Goal: Task Accomplishment & Management: Manage account settings

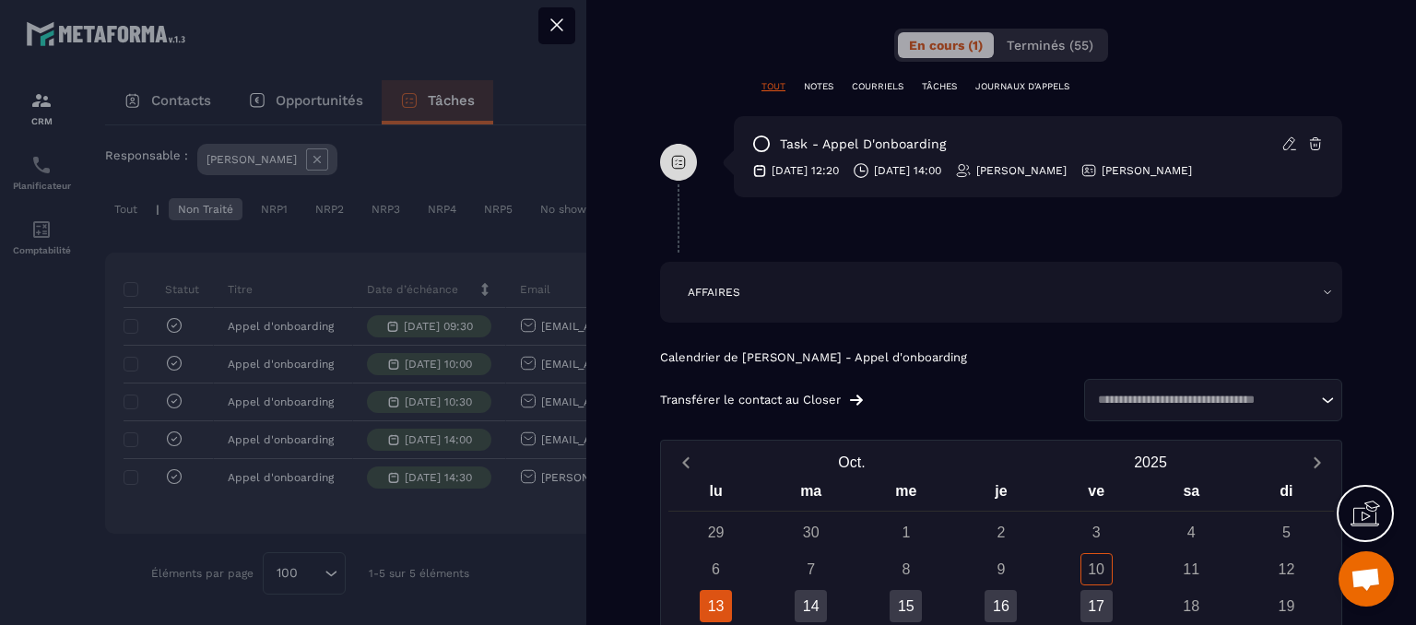
scroll to position [1198, 0]
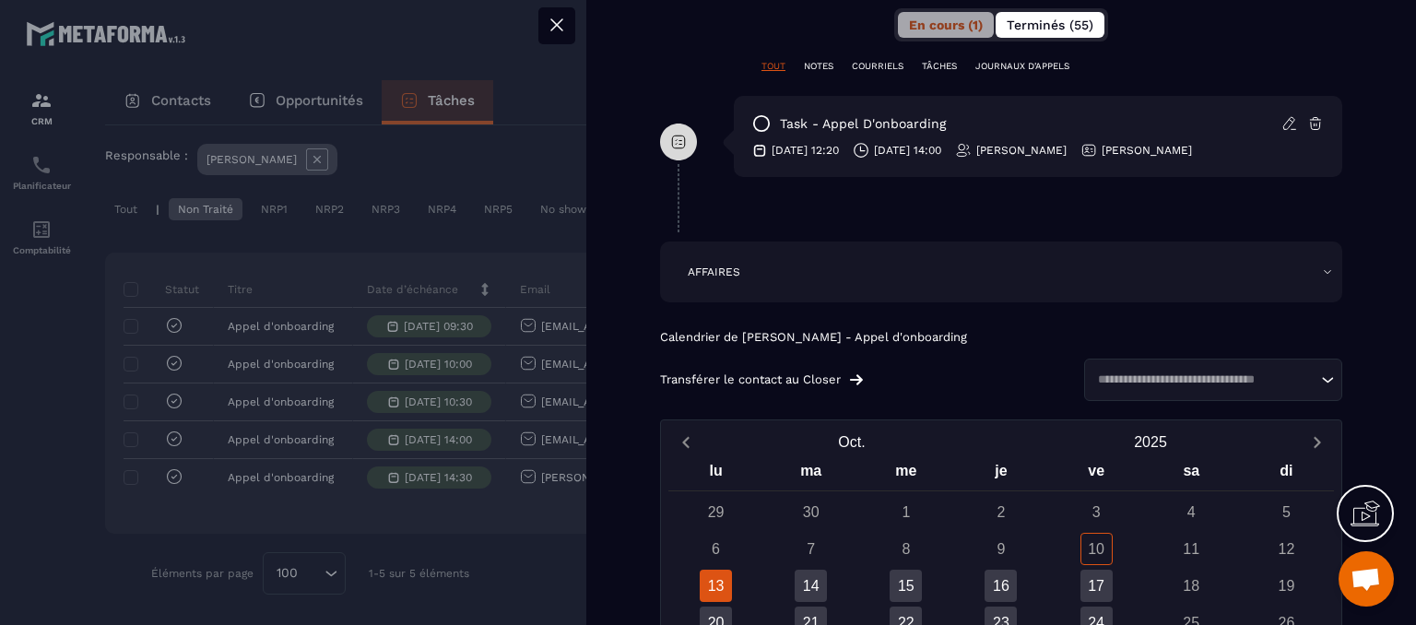
click at [1018, 23] on span "Terminés (55)" at bounding box center [1050, 25] width 87 height 15
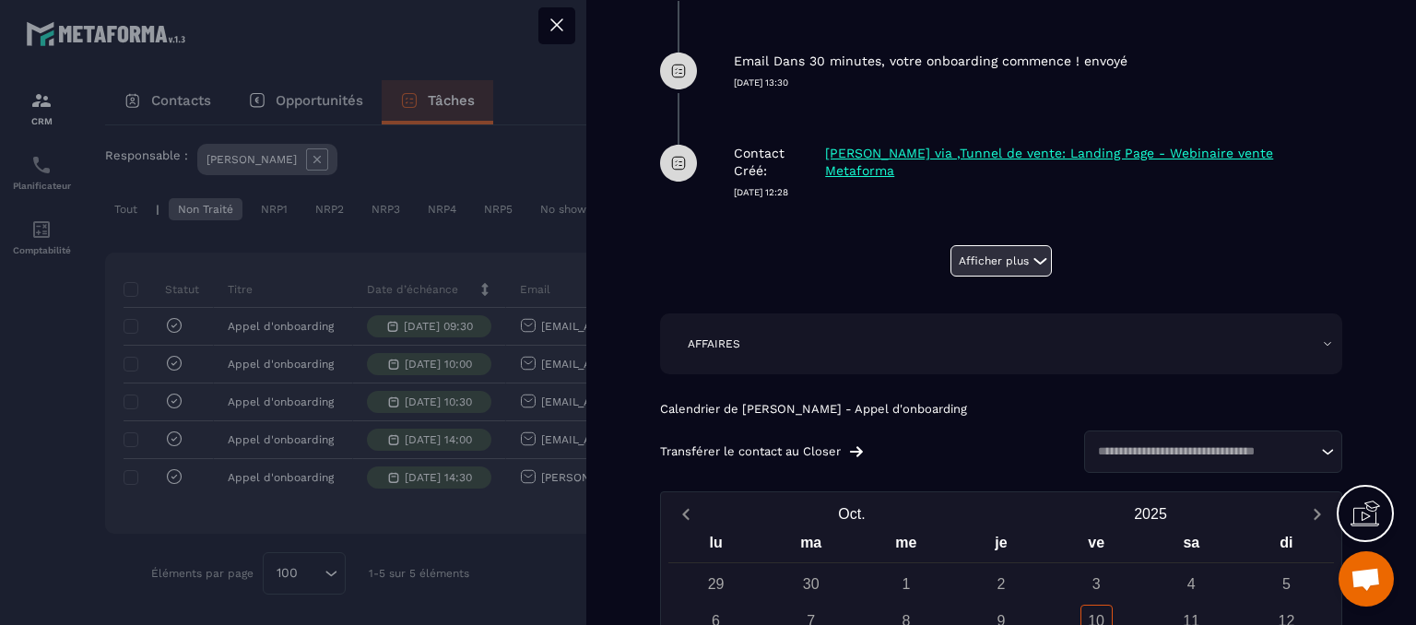
click at [970, 254] on button "Afficher plus" at bounding box center [1000, 260] width 101 height 31
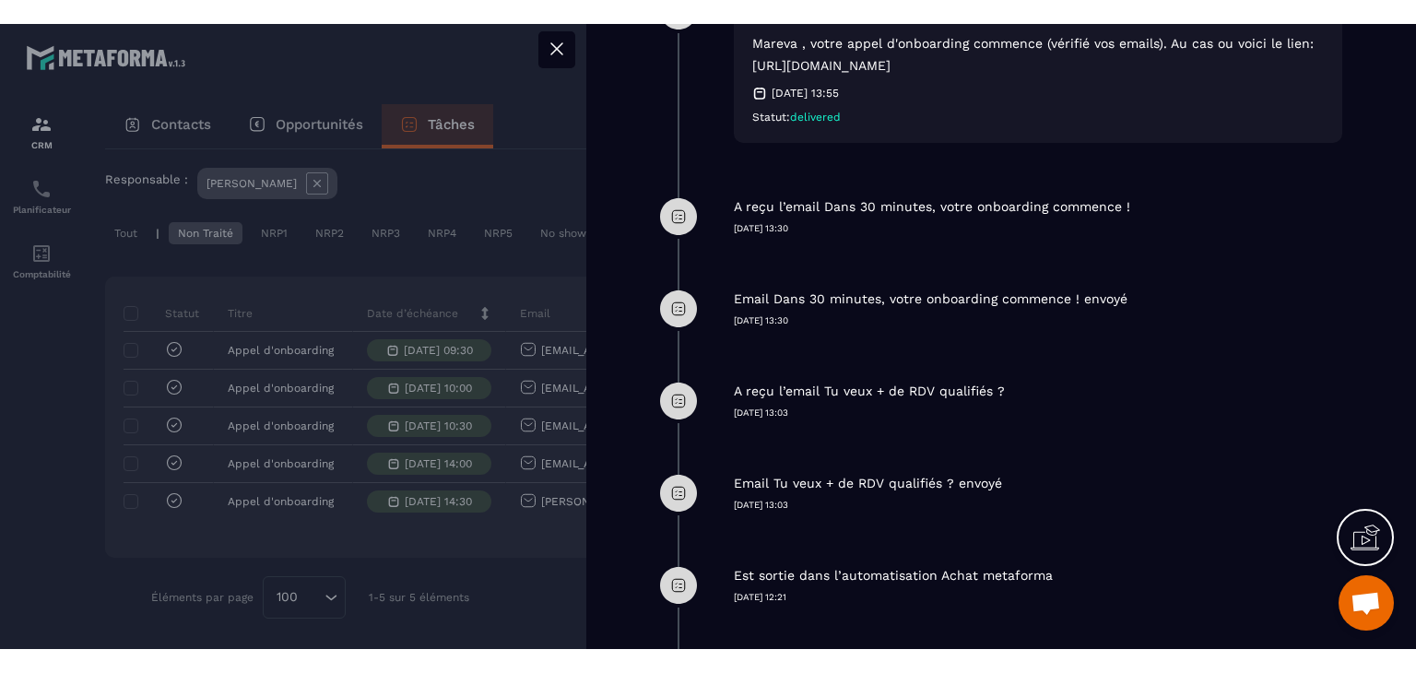
scroll to position [1475, 0]
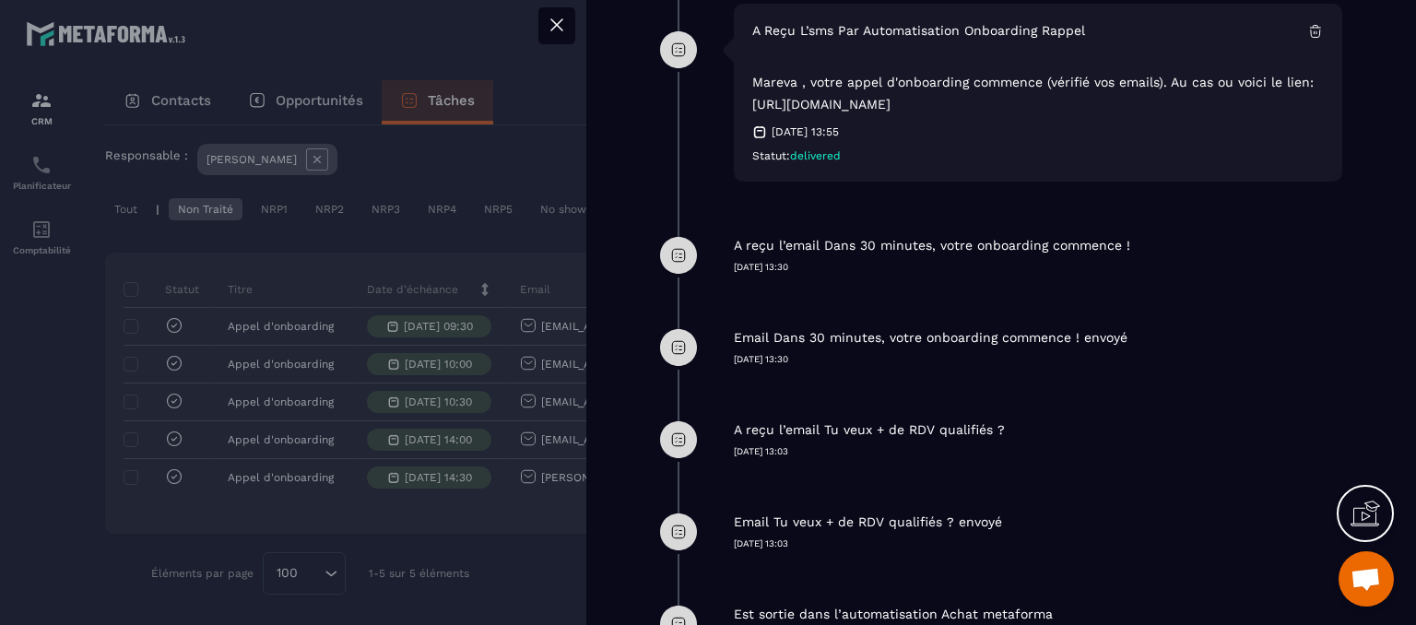
click at [550, 26] on icon at bounding box center [557, 25] width 22 height 22
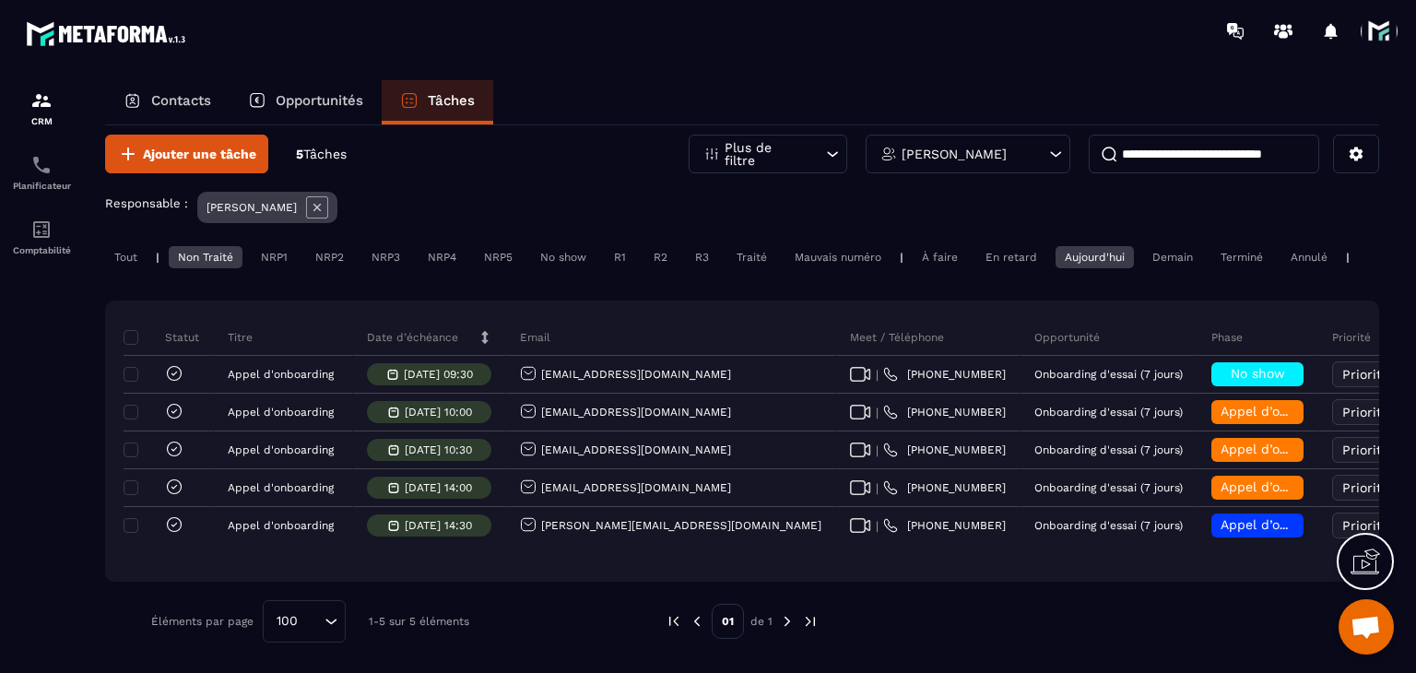
scroll to position [32, 0]
click at [1384, 15] on span at bounding box center [1378, 31] width 37 height 37
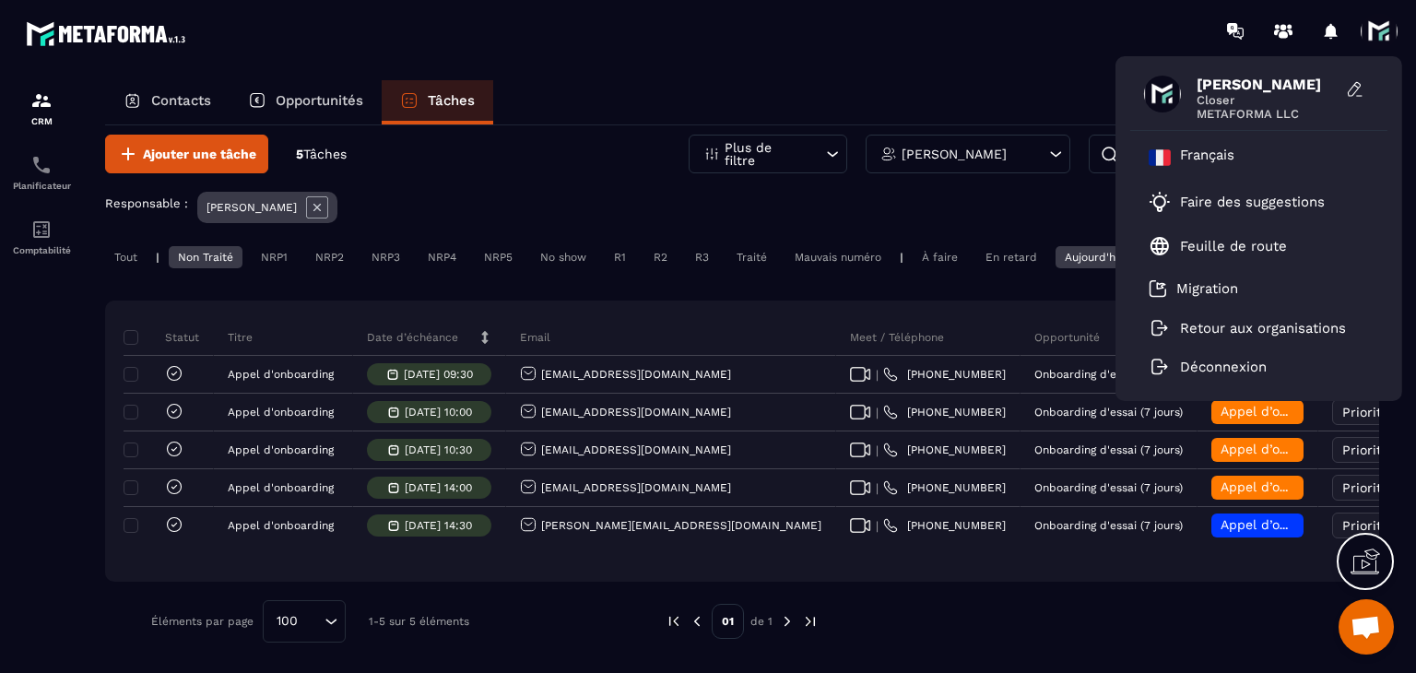
click at [1005, 51] on div "François CHAMBON Closer METAFORMA LLC Français Faire des suggestions Feuille de…" at bounding box center [816, 31] width 1199 height 62
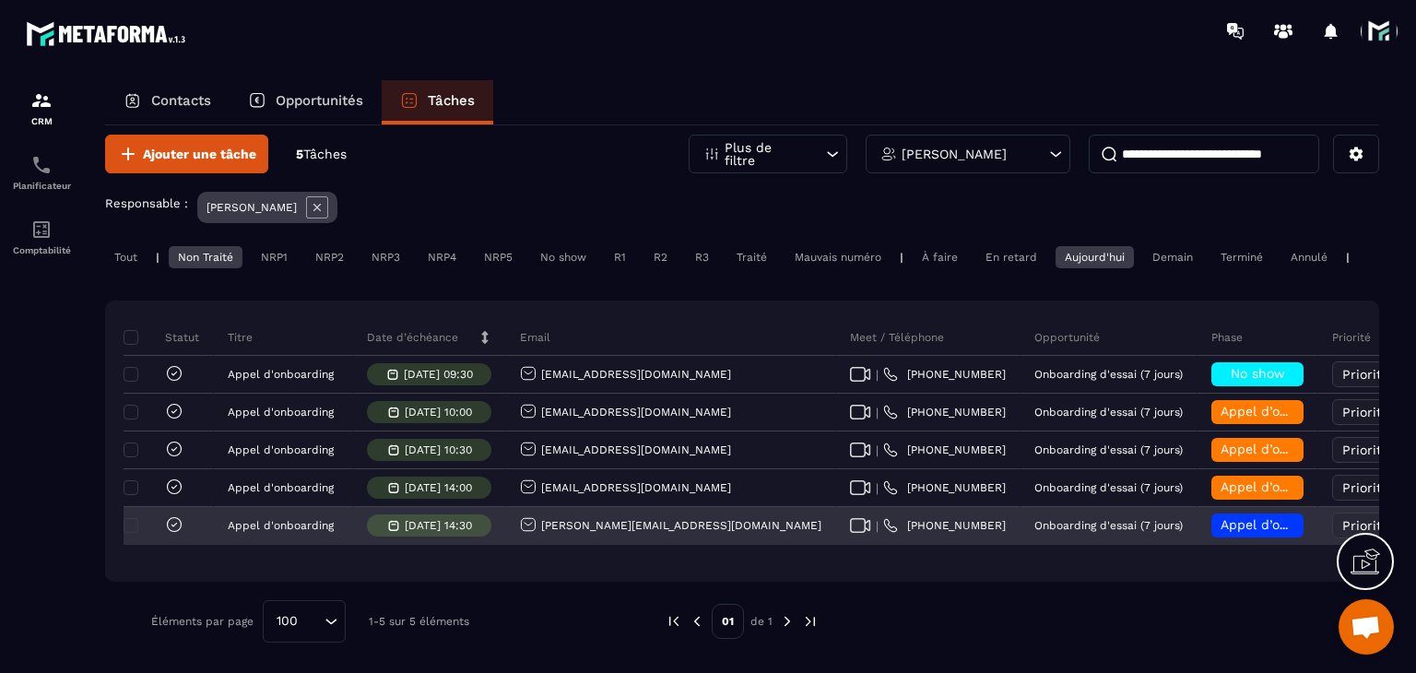
click at [850, 523] on icon at bounding box center [860, 525] width 21 height 15
drag, startPoint x: 708, startPoint y: 519, endPoint x: 527, endPoint y: 527, distance: 180.8
click at [527, 527] on div "Kevin.vantieghem8@gmail.com" at bounding box center [671, 526] width 330 height 37
copy p "Kevin.vantieghem8@gmail.com"
click at [1211, 516] on div "Appel d’onboarding planifié" at bounding box center [1257, 525] width 92 height 24
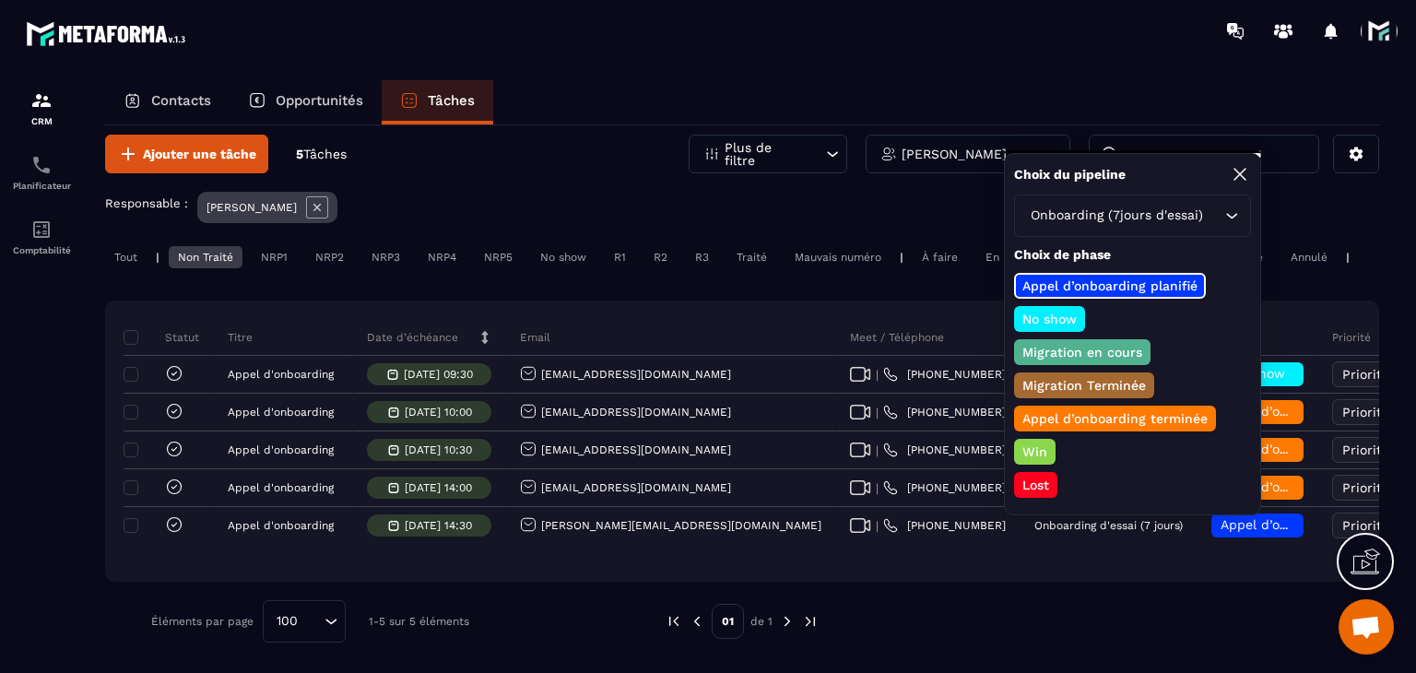
click at [1118, 414] on p "Appel d’onboarding terminée" at bounding box center [1114, 418] width 191 height 18
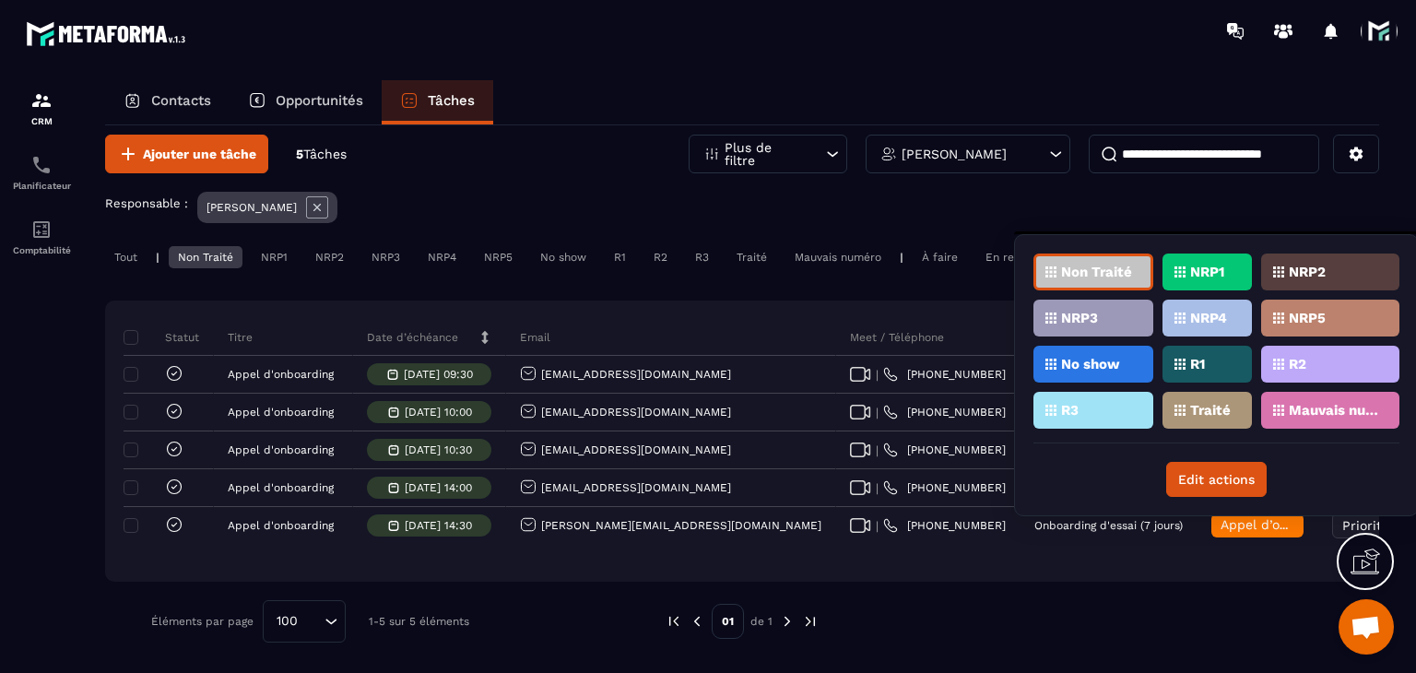
click at [1211, 409] on p "Traité" at bounding box center [1210, 410] width 41 height 13
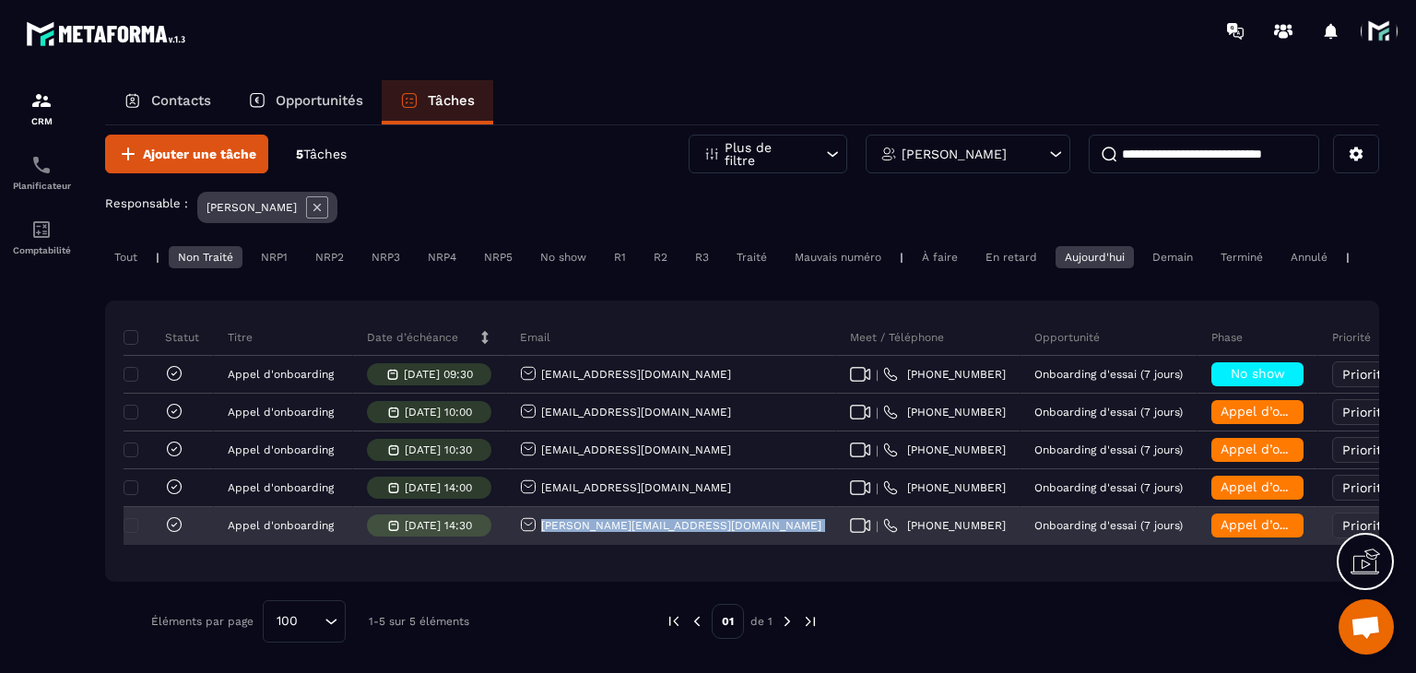
drag, startPoint x: 717, startPoint y: 528, endPoint x: 535, endPoint y: 533, distance: 182.6
click at [535, 533] on tr "Appel d'onboarding 10/10/2025 14:30 Kevin.vantieghem8@gmail.com | +32 475 5888 …" at bounding box center [1097, 526] width 1947 height 38
copy tr "Kevin.vantieghem8@gmail.com"
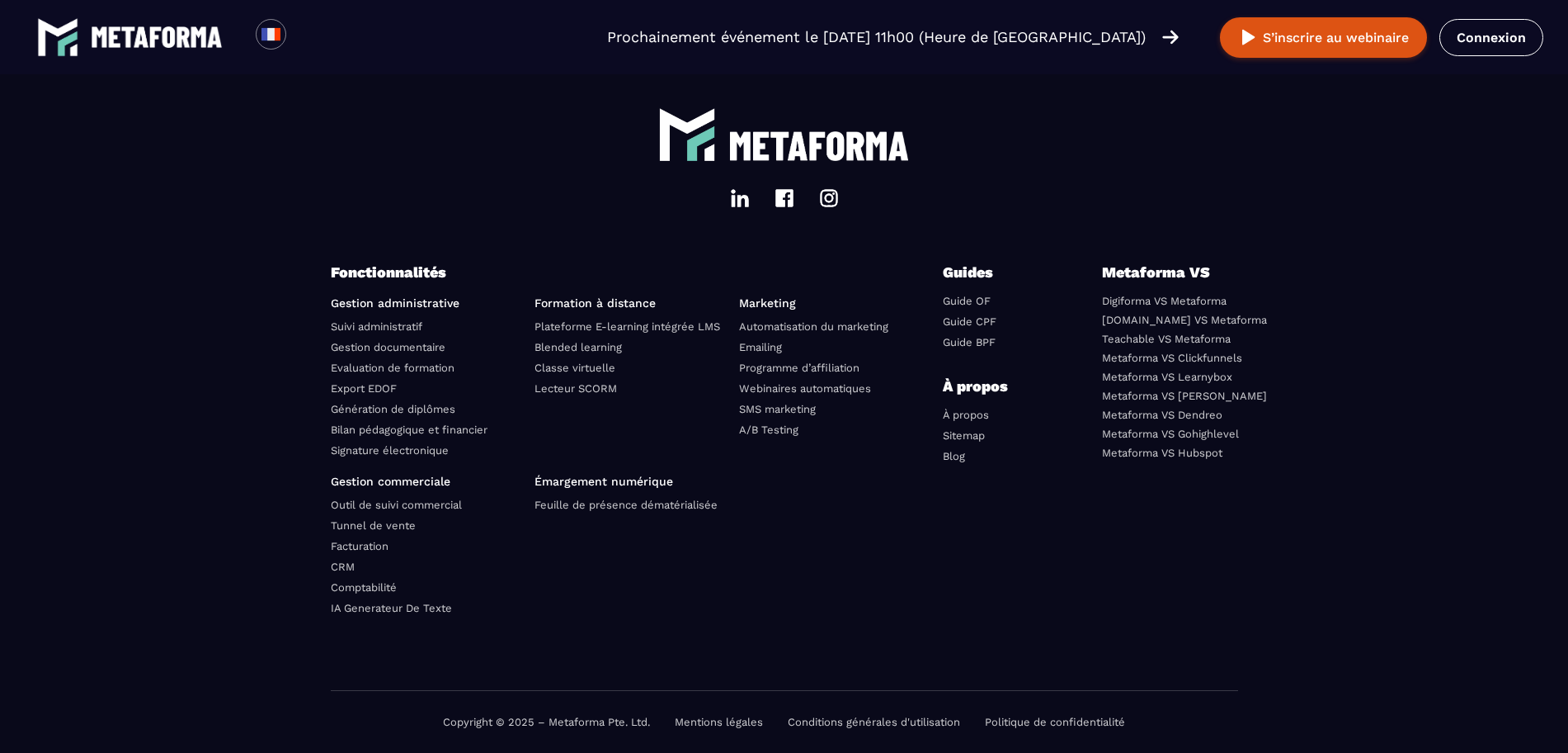
scroll to position [5678, 0]
click at [962, 420] on link "À propos" at bounding box center [967, 415] width 47 height 13
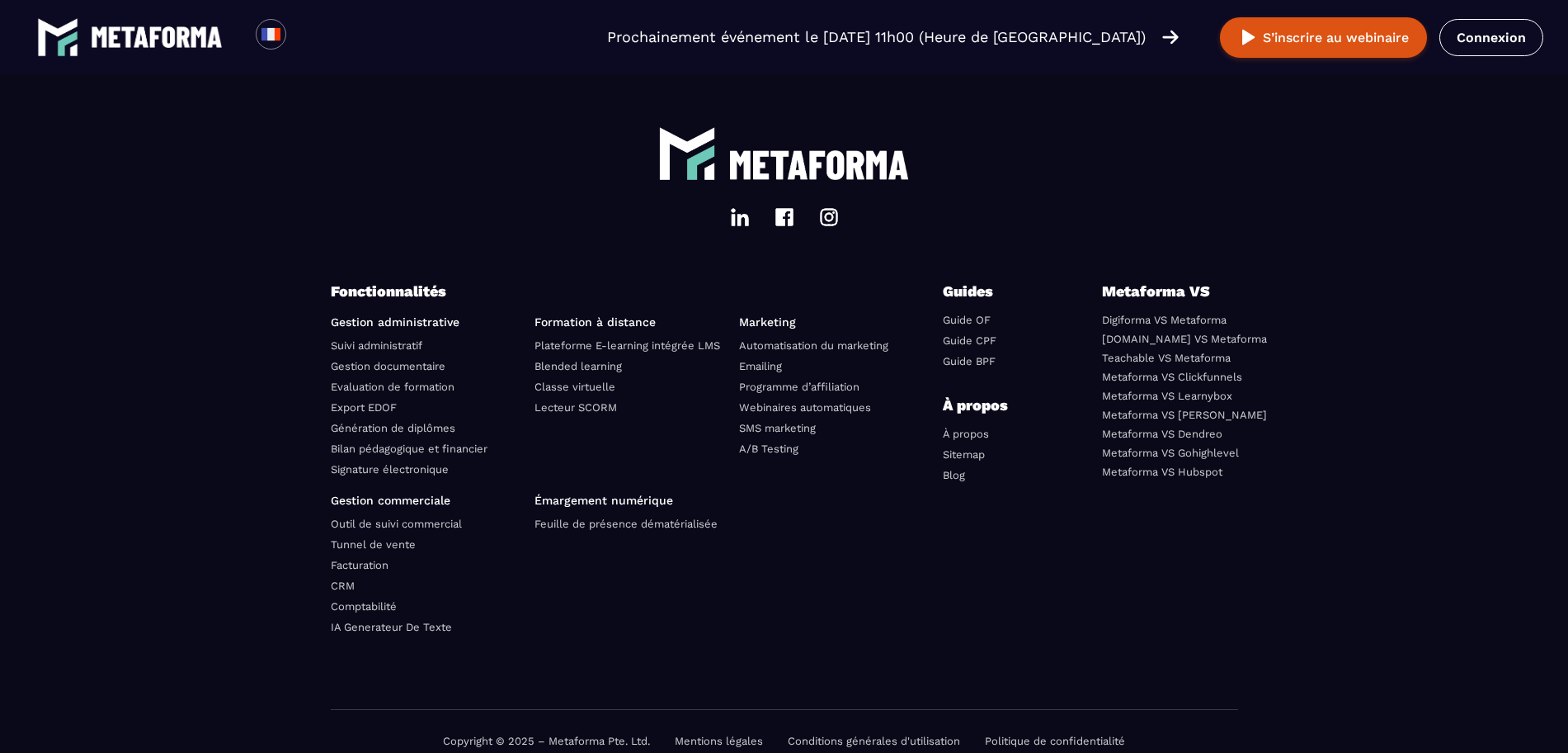
scroll to position [4819, 0]
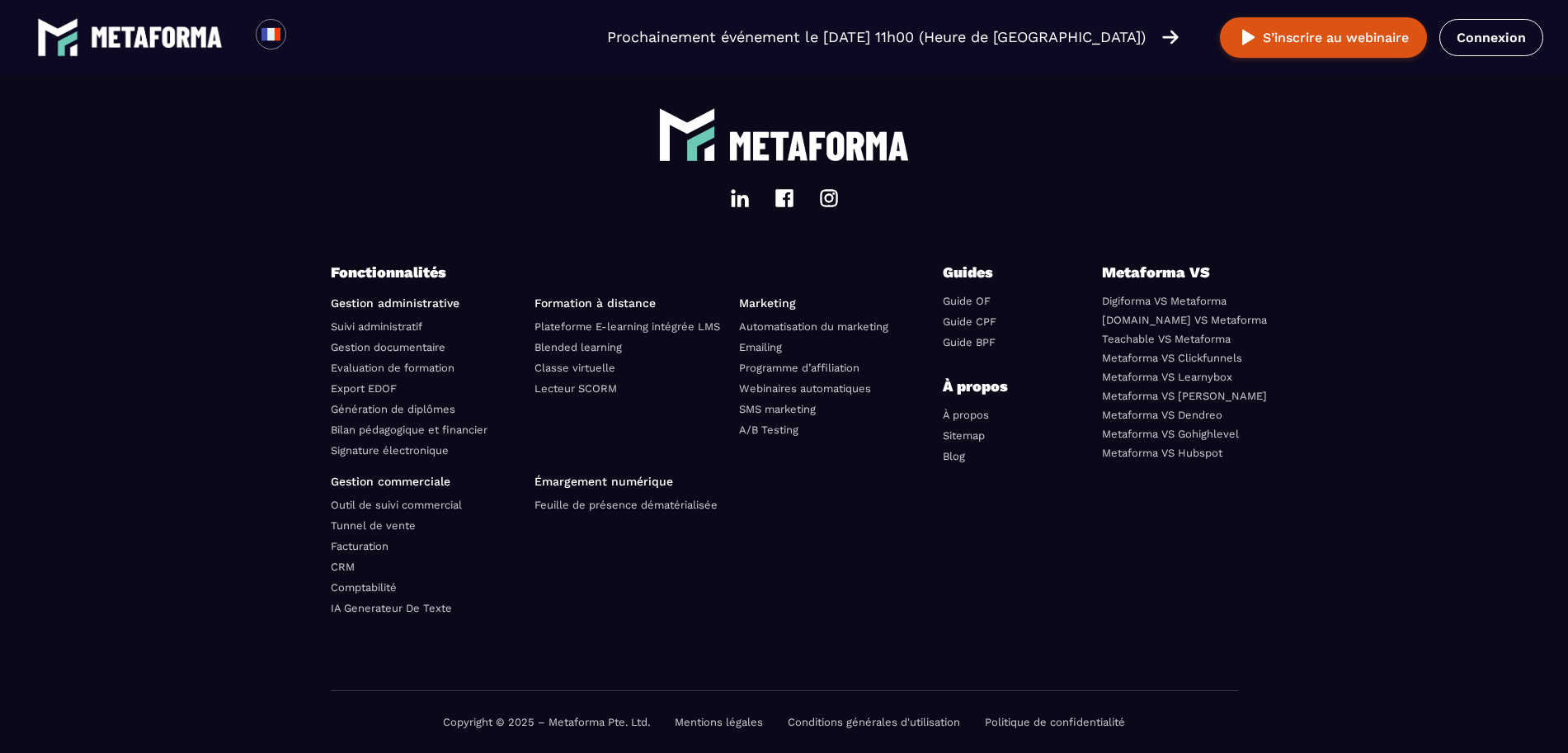
click at [693, 720] on link "Mentions légales" at bounding box center [719, 722] width 89 height 13
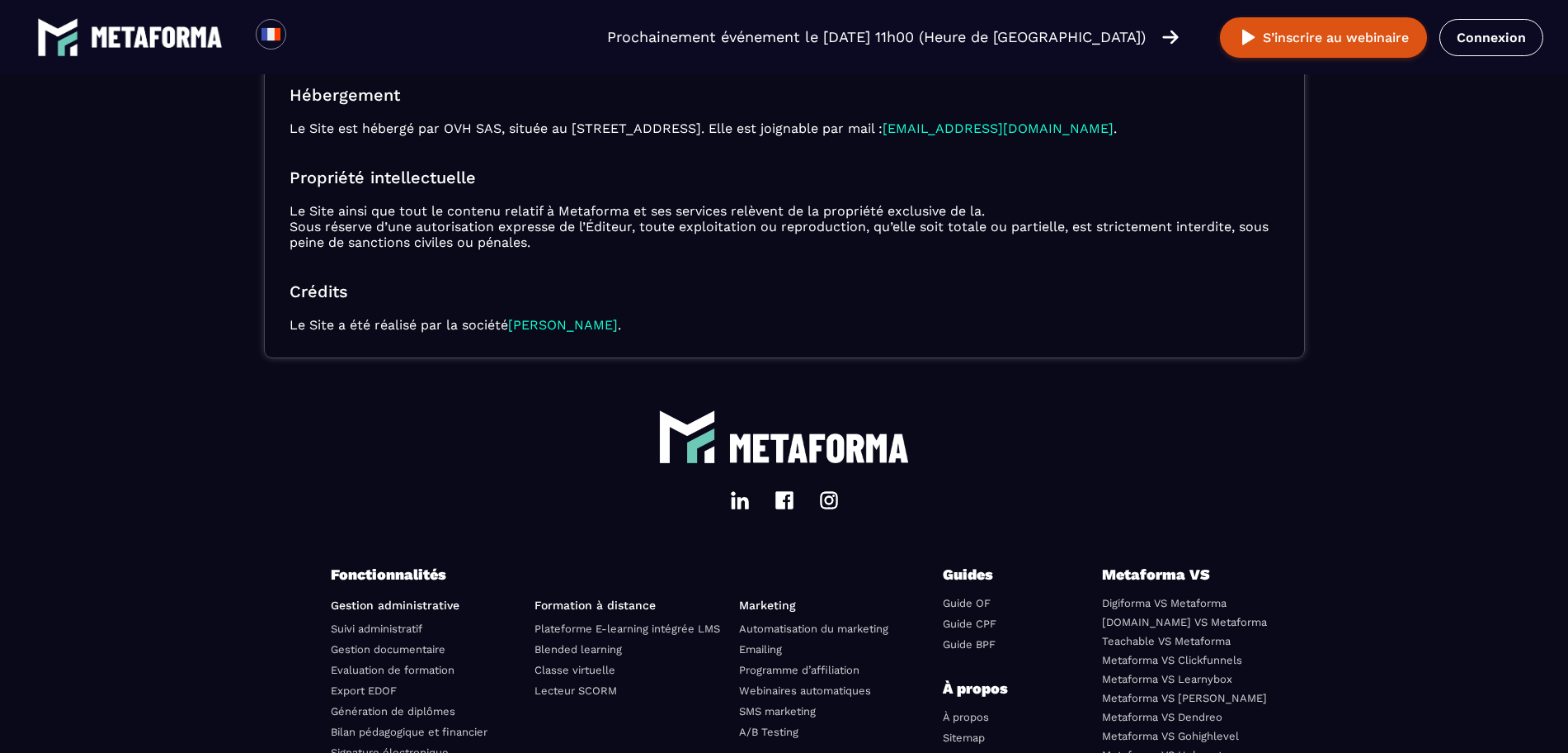
scroll to position [612, 0]
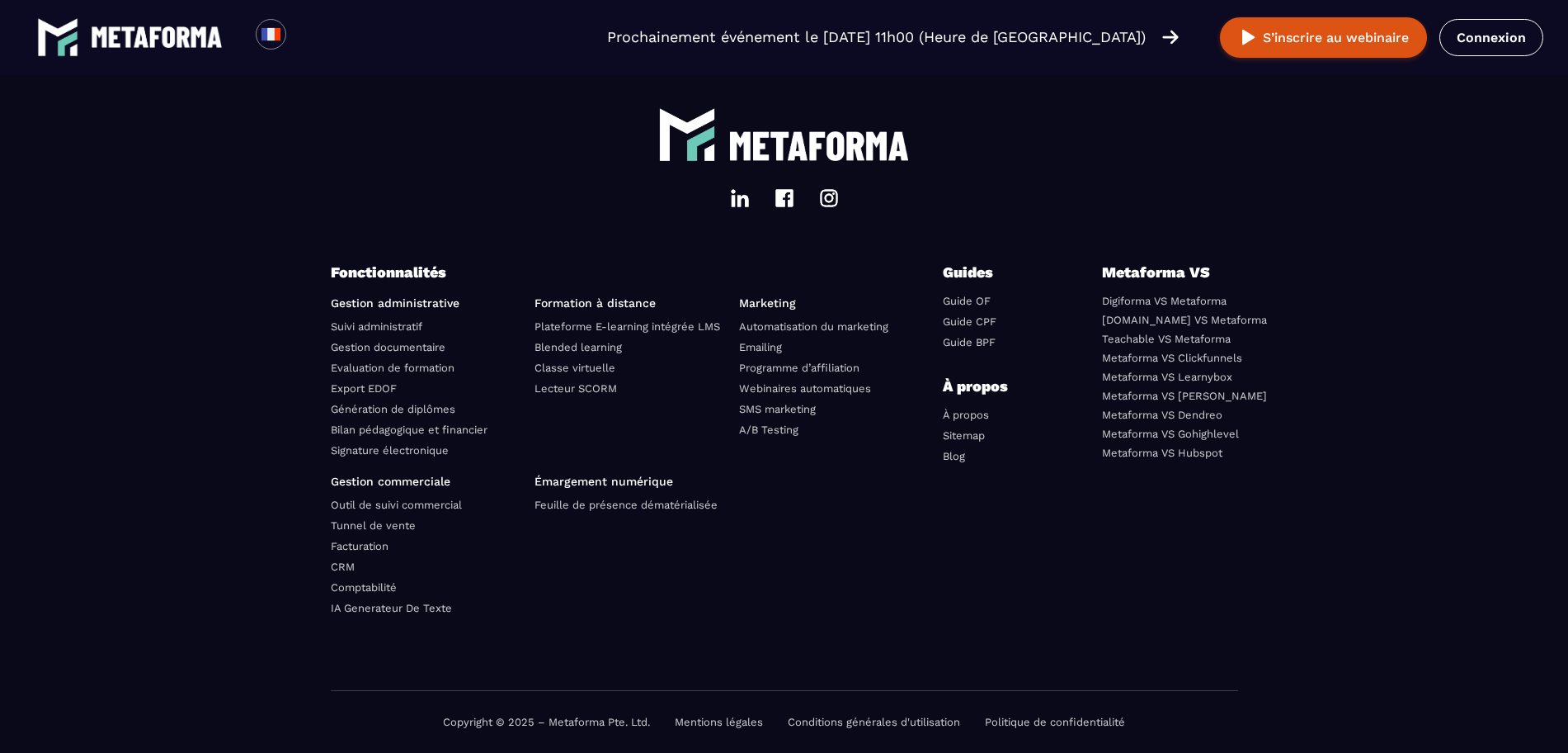
click at [926, 719] on link "Conditions générales d'utilisation" at bounding box center [873, 722] width 173 height 13
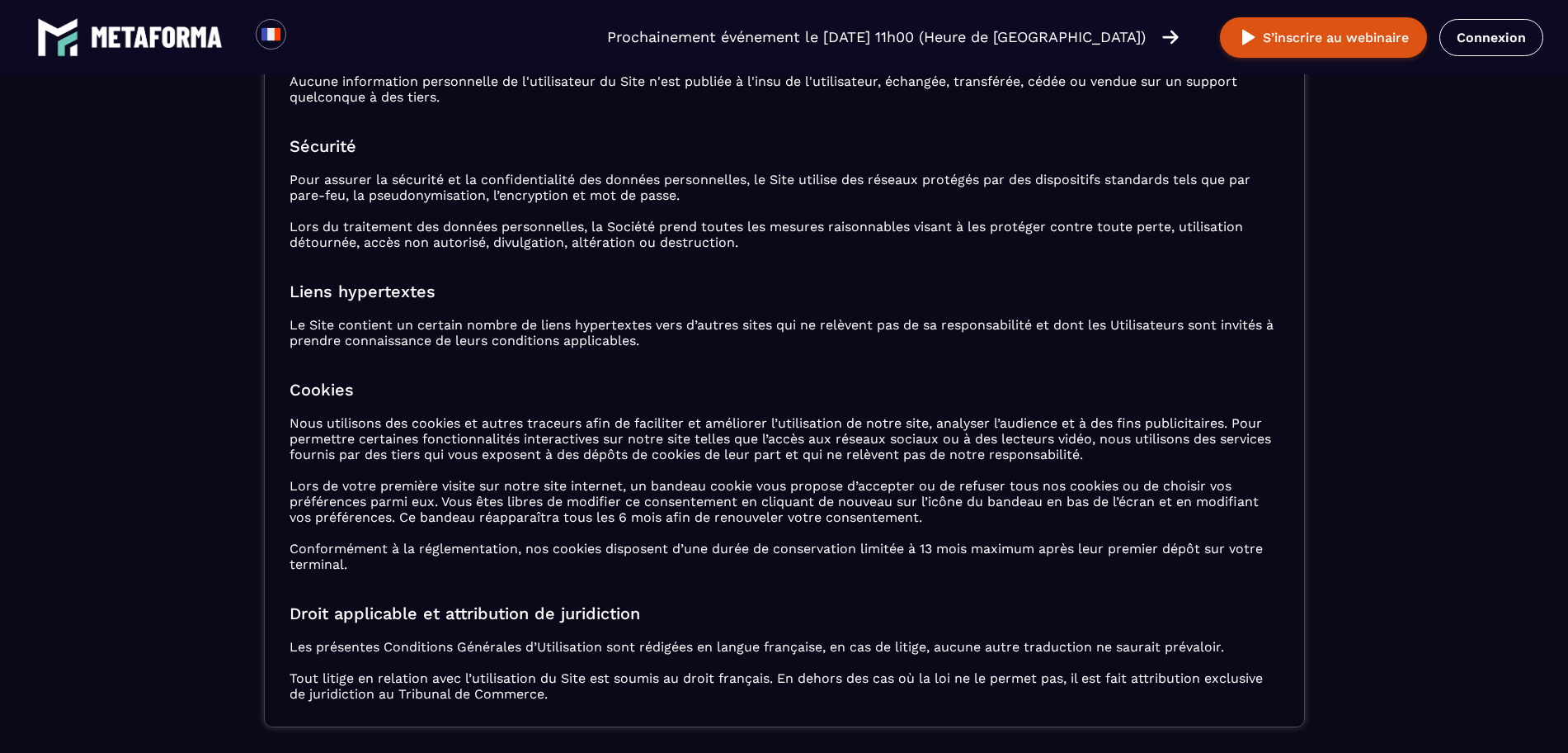
scroll to position [2167, 0]
